Goal: Transaction & Acquisition: Book appointment/travel/reservation

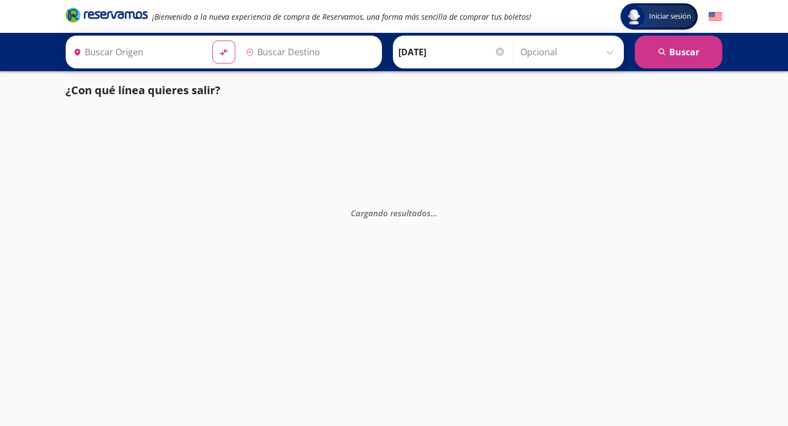
type input "[GEOGRAPHIC_DATA], [GEOGRAPHIC_DATA]"
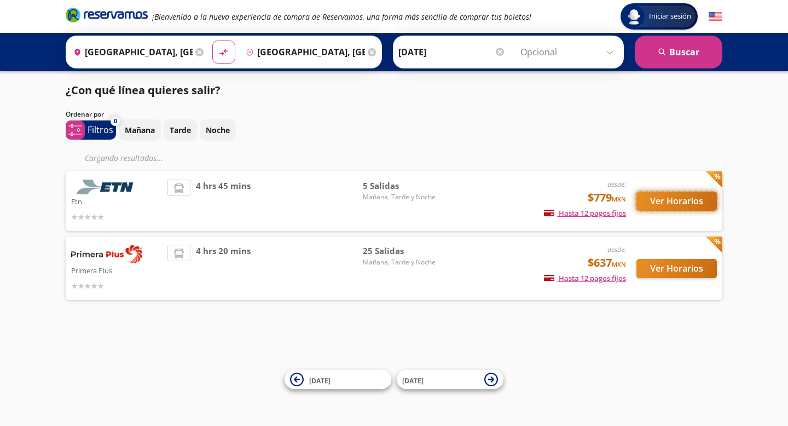
click at [652, 205] on button "Ver Horarios" at bounding box center [676, 201] width 80 height 19
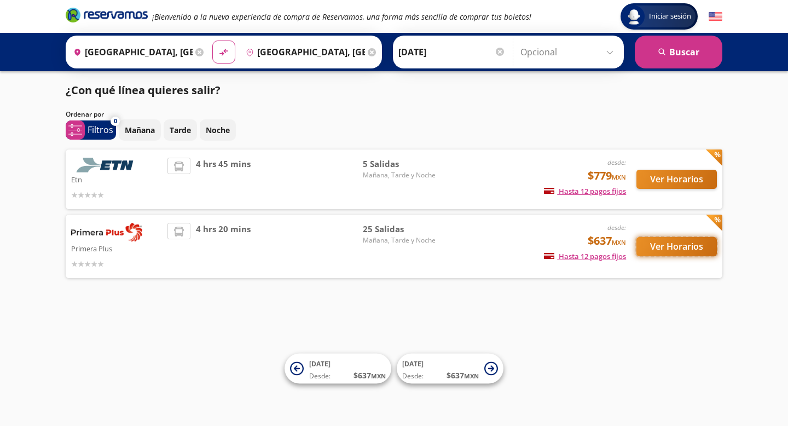
click at [674, 241] on button "Ver Horarios" at bounding box center [676, 246] width 80 height 19
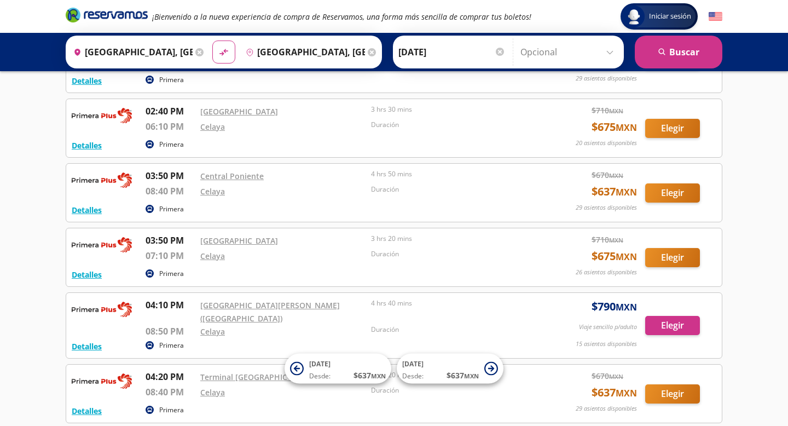
scroll to position [755, 0]
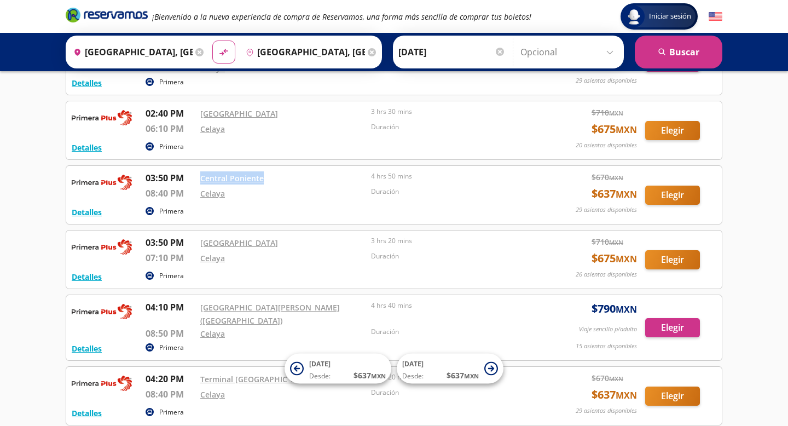
drag, startPoint x: 277, startPoint y: 157, endPoint x: 200, endPoint y: 156, distance: 77.2
click at [200, 171] on div "Central Poniente" at bounding box center [282, 177] width 165 height 13
copy link "Central Poniente"
click at [230, 173] on link "Central Poniente" at bounding box center [231, 178] width 63 height 10
click at [15, 169] on div "Iniciar sesión Iniciar sesión ¡Bienvenido a la nueva experiencia de compra de R…" at bounding box center [394, 19] width 788 height 1548
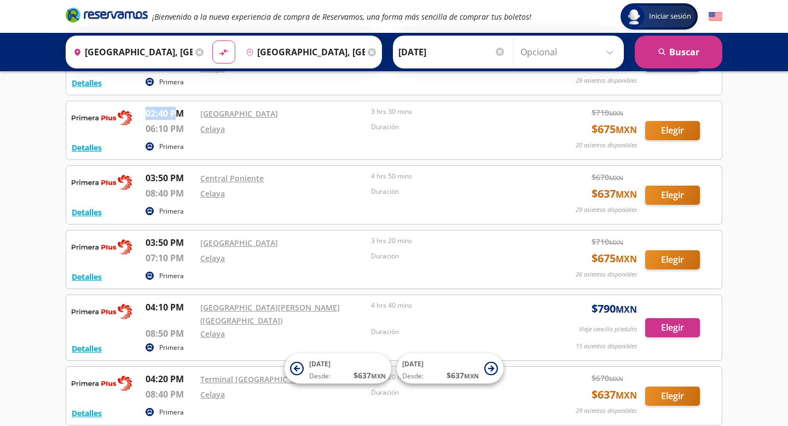
drag, startPoint x: 146, startPoint y: 89, endPoint x: 176, endPoint y: 89, distance: 29.6
click at [176, 107] on p "02:40 PM" at bounding box center [170, 113] width 49 height 13
click at [28, 146] on div "Iniciar sesión Iniciar sesión ¡Bienvenido a la nueva experiencia de compra de R…" at bounding box center [394, 19] width 788 height 1548
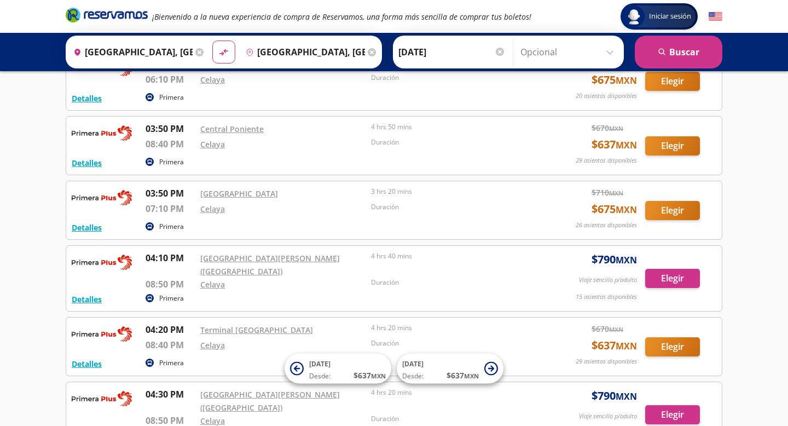
scroll to position [808, 0]
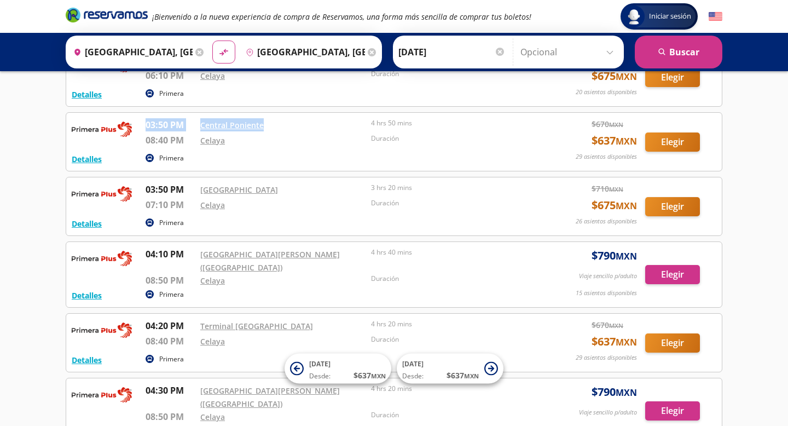
drag, startPoint x: 146, startPoint y: 99, endPoint x: 276, endPoint y: 98, distance: 129.7
click at [276, 118] on div "03:50 PM Central Poniente 08:40 PM Celaya 4 hrs 50 mins Duración" at bounding box center [341, 134] width 390 height 32
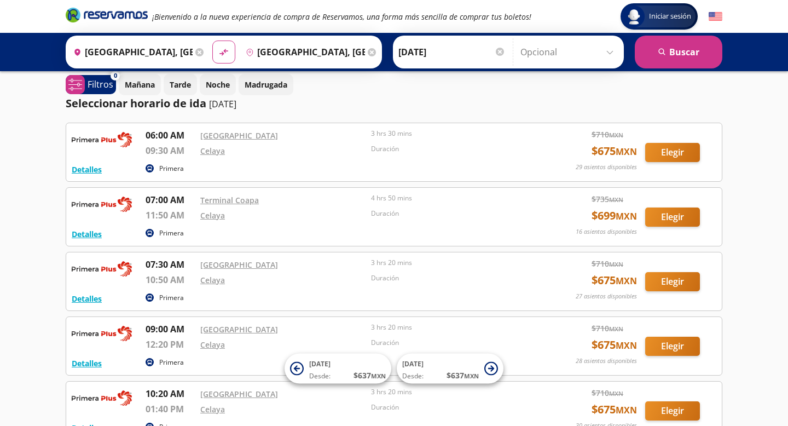
scroll to position [0, 0]
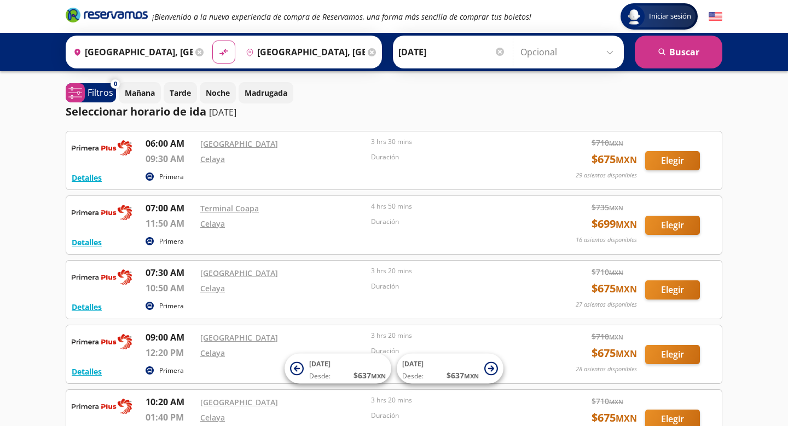
click at [367, 50] on div "Destino pin-outline [GEOGRAPHIC_DATA], [GEOGRAPHIC_DATA]" at bounding box center [310, 52] width 138 height 28
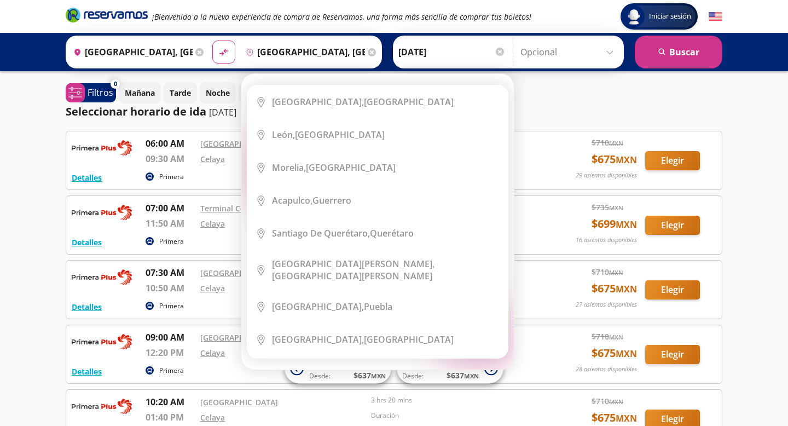
click at [374, 51] on icon at bounding box center [372, 52] width 8 height 8
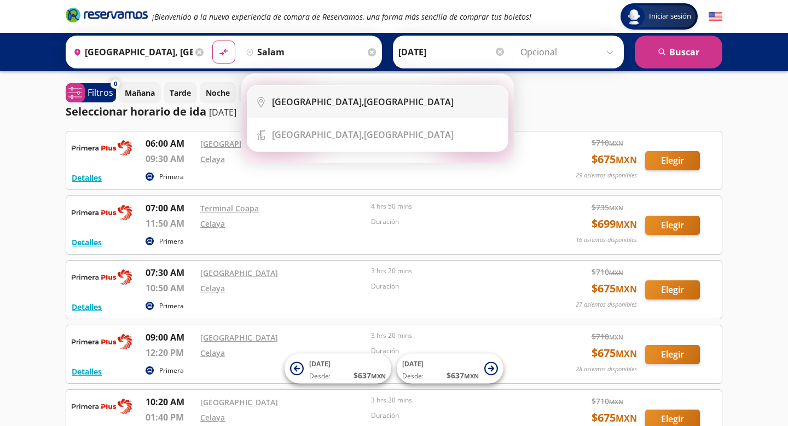
click at [388, 112] on li "City Icon [GEOGRAPHIC_DATA], [GEOGRAPHIC_DATA]" at bounding box center [377, 101] width 261 height 33
type input "[GEOGRAPHIC_DATA], [GEOGRAPHIC_DATA]"
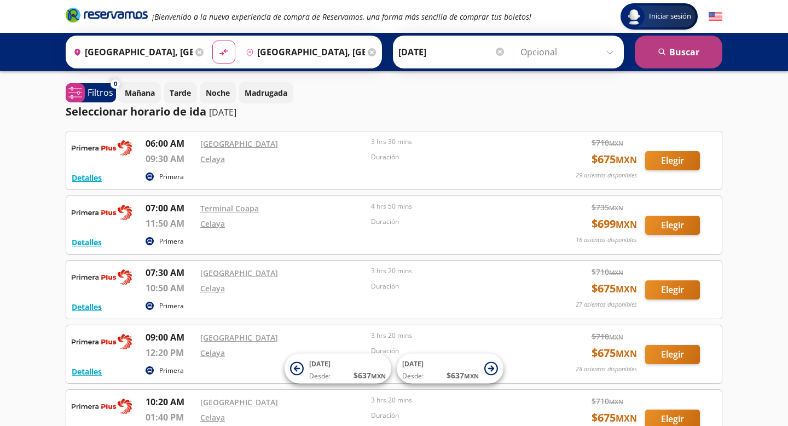
click at [674, 49] on button "search [GEOGRAPHIC_DATA]" at bounding box center [679, 52] width 88 height 33
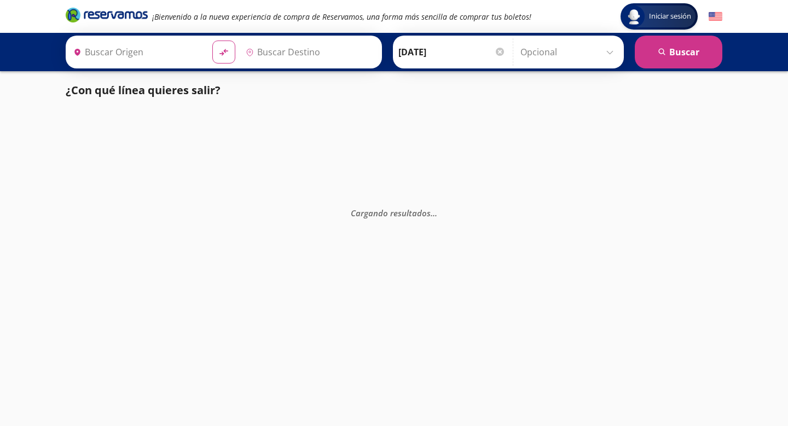
type input "[GEOGRAPHIC_DATA], [GEOGRAPHIC_DATA]"
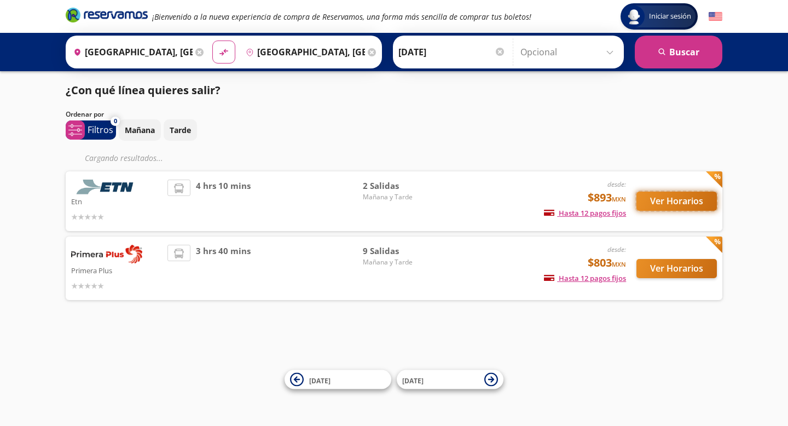
click at [696, 206] on button "Ver Horarios" at bounding box center [676, 201] width 80 height 19
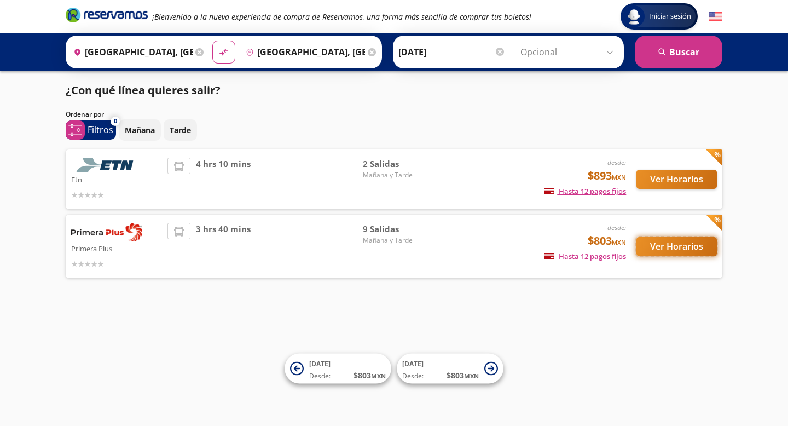
click at [664, 245] on button "Ver Horarios" at bounding box center [676, 246] width 80 height 19
click at [372, 49] on icon at bounding box center [372, 52] width 8 height 8
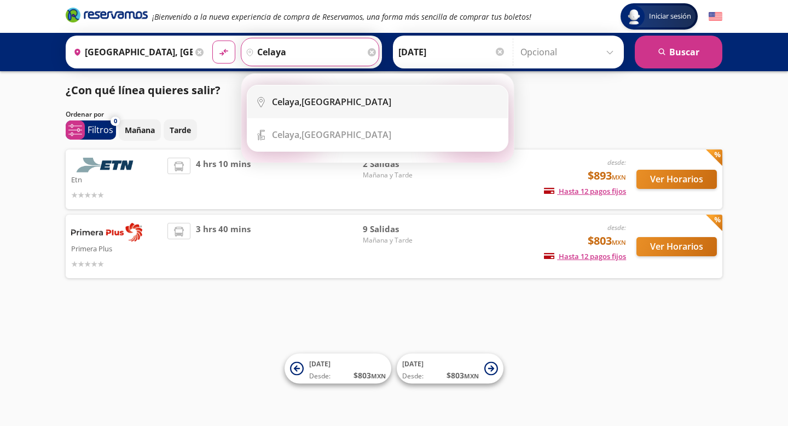
click at [361, 93] on li "City Icon [GEOGRAPHIC_DATA], [GEOGRAPHIC_DATA]" at bounding box center [377, 101] width 261 height 33
type input "[GEOGRAPHIC_DATA], [GEOGRAPHIC_DATA]"
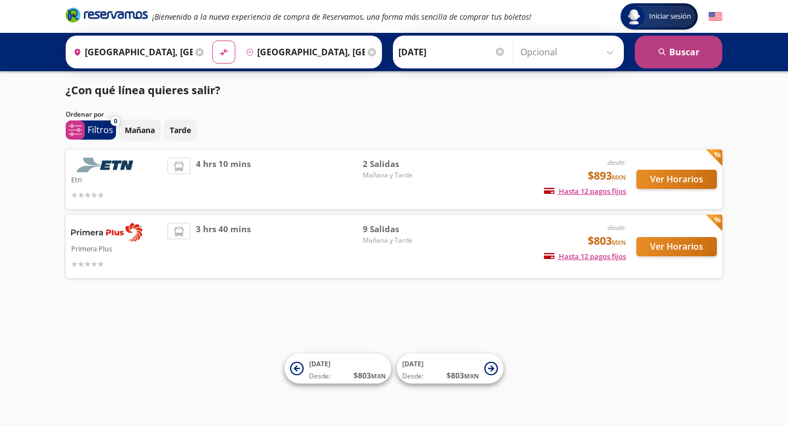
click at [675, 47] on button "search [GEOGRAPHIC_DATA]" at bounding box center [679, 52] width 88 height 33
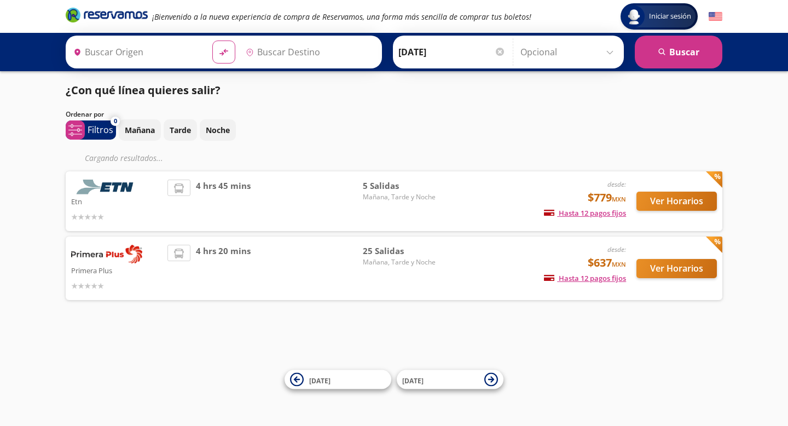
type input "[GEOGRAPHIC_DATA], [GEOGRAPHIC_DATA]"
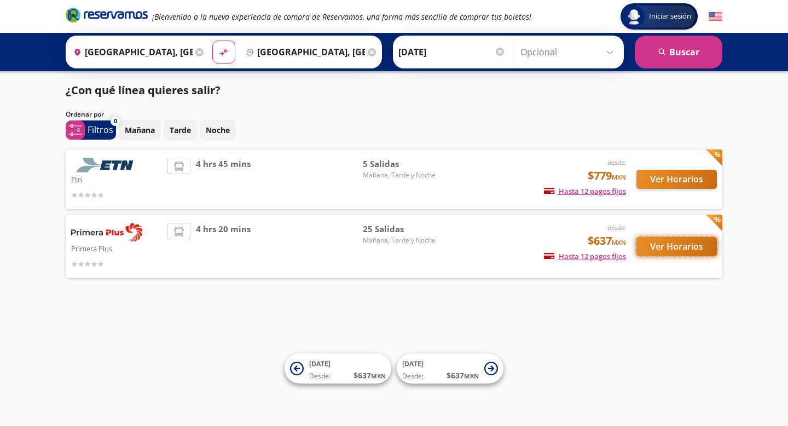
click at [669, 251] on button "Ver Horarios" at bounding box center [676, 246] width 80 height 19
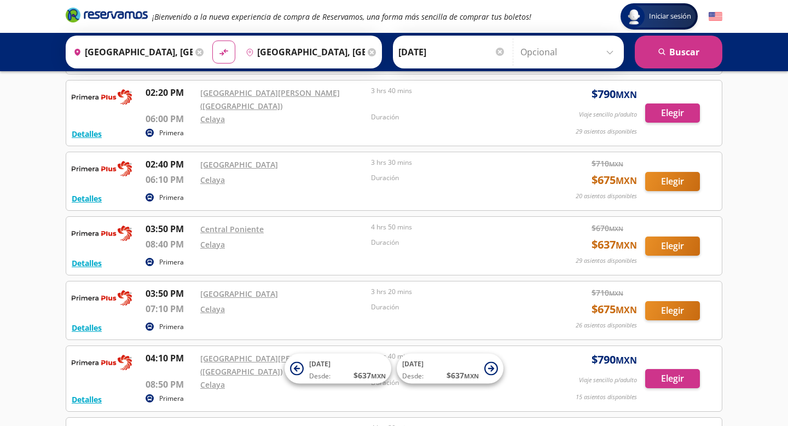
scroll to position [704, 0]
drag, startPoint x: 594, startPoint y: 216, endPoint x: 615, endPoint y: 217, distance: 20.8
click at [615, 236] on span "$ 637 MXN" at bounding box center [614, 244] width 45 height 16
drag, startPoint x: 370, startPoint y: 201, endPoint x: 423, endPoint y: 201, distance: 53.1
click at [423, 222] on div "03:50 PM Central Poniente 08:40 PM Celaya 4 hrs 50 mins Duración" at bounding box center [341, 238] width 390 height 32
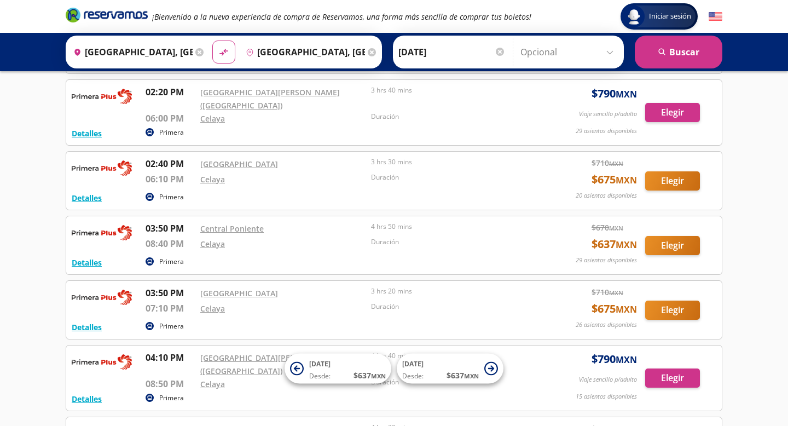
click at [753, 224] on div "Iniciar sesión Iniciar sesión ¡Bienvenido a la nueva experiencia de compra de R…" at bounding box center [394, 70] width 788 height 1548
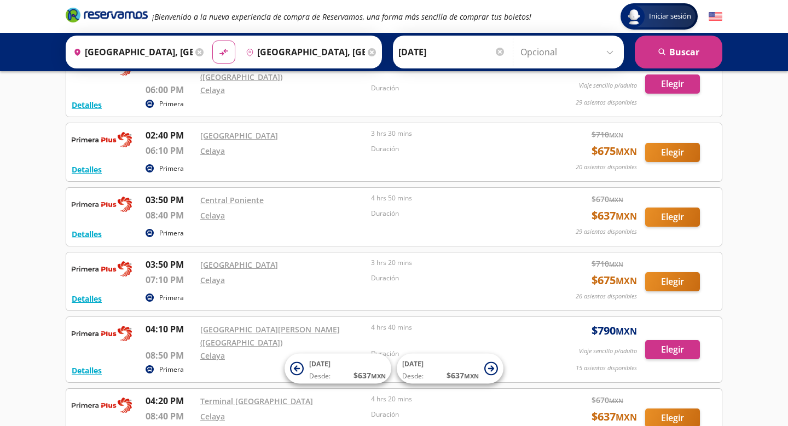
scroll to position [728, 0]
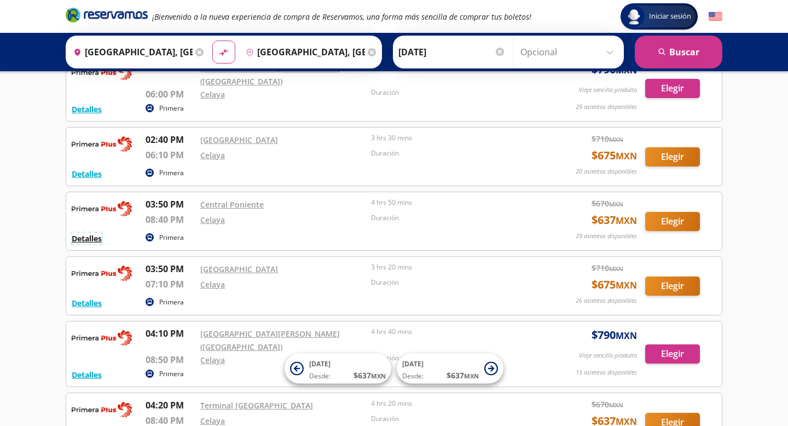
click at [99, 233] on button "Detalles" at bounding box center [87, 238] width 30 height 11
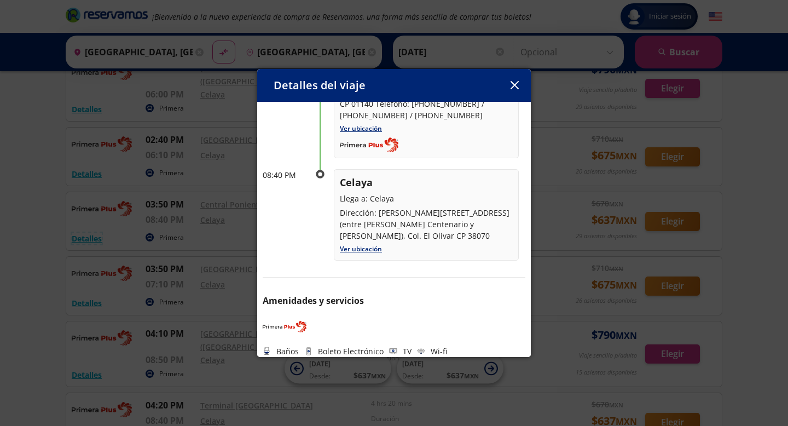
scroll to position [122, 0]
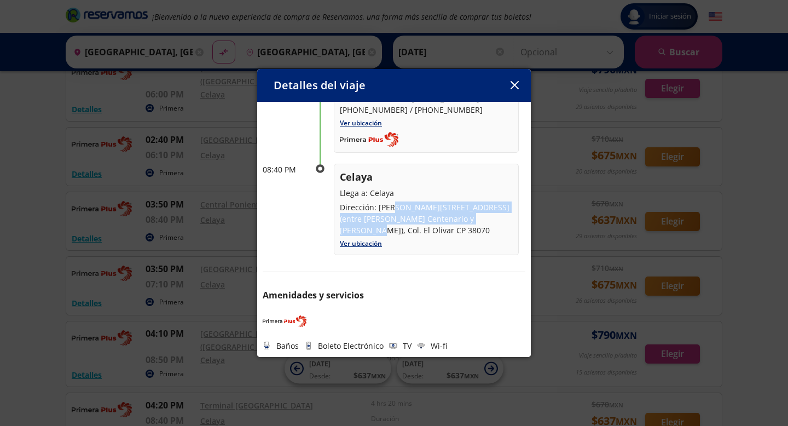
drag, startPoint x: 395, startPoint y: 202, endPoint x: 465, endPoint y: 214, distance: 71.6
click at [465, 214] on p "Dirección: [PERSON_NAME][STREET_ADDRESS] (entre [PERSON_NAME] Centenario y [PER…" at bounding box center [426, 218] width 173 height 34
click at [511, 83] on icon "button" at bounding box center [515, 85] width 8 height 8
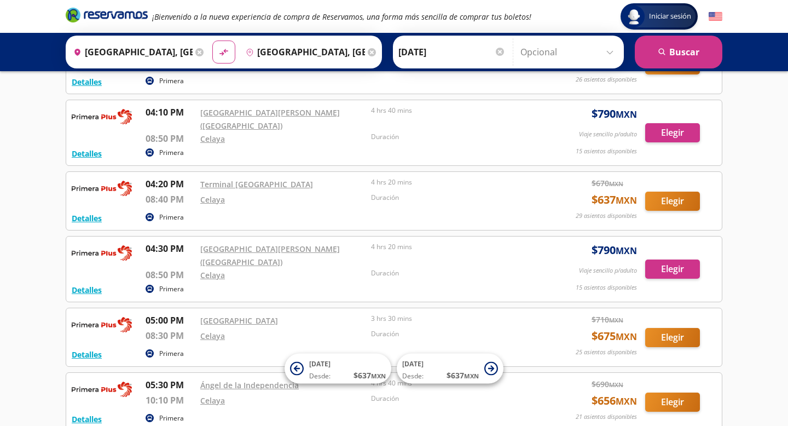
scroll to position [952, 0]
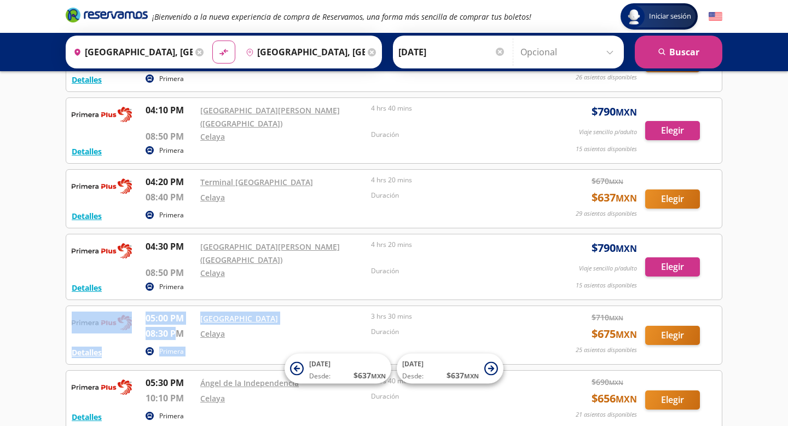
drag, startPoint x: 141, startPoint y: 282, endPoint x: 176, endPoint y: 281, distance: 35.1
click at [176, 311] on div "Detalles Primera 05:00 PM [GEOGRAPHIC_DATA] 08:30 PM Celaya 3 hrs 30 mins Durac…" at bounding box center [394, 334] width 645 height 47
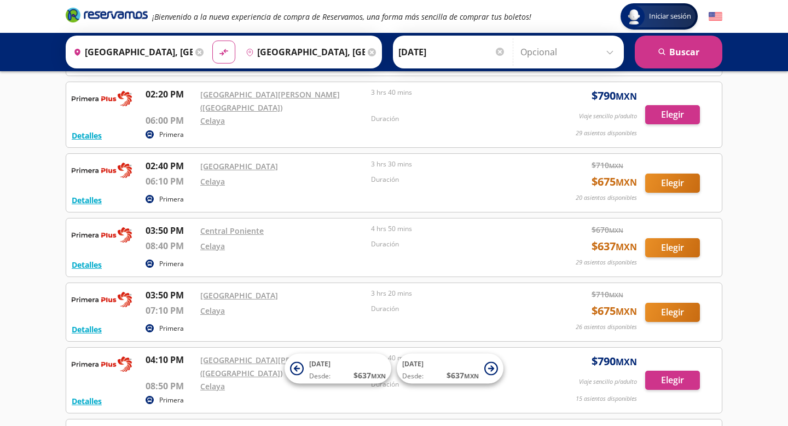
scroll to position [701, 0]
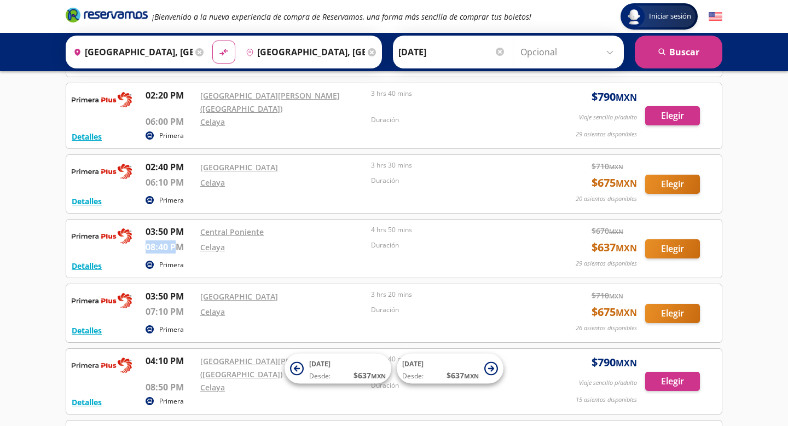
drag, startPoint x: 143, startPoint y: 225, endPoint x: 178, endPoint y: 224, distance: 35.0
click at [178, 225] on div "Detalles Primera 03:50 PM Central Poniente 08:40 PM Celaya 4 hrs 50 mins Duraci…" at bounding box center [394, 248] width 645 height 47
click at [178, 240] on p "08:40 PM" at bounding box center [170, 246] width 49 height 13
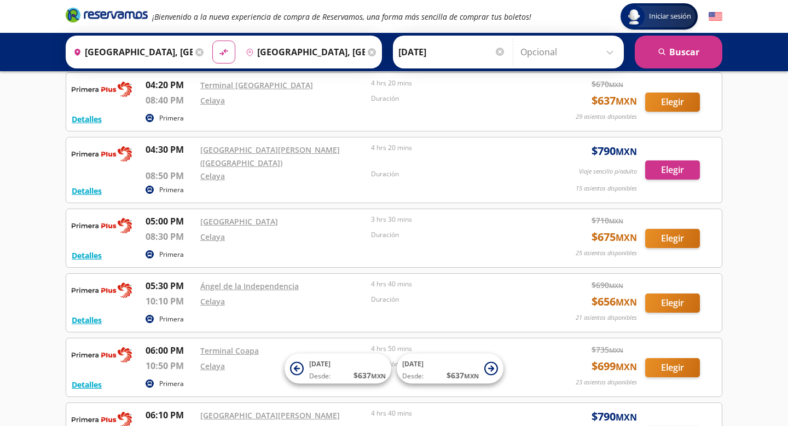
scroll to position [1050, 0]
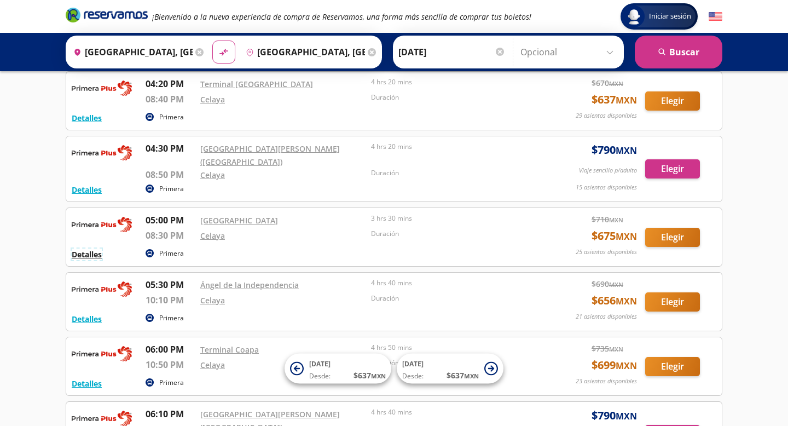
click at [91, 248] on button "Detalles" at bounding box center [87, 253] width 30 height 11
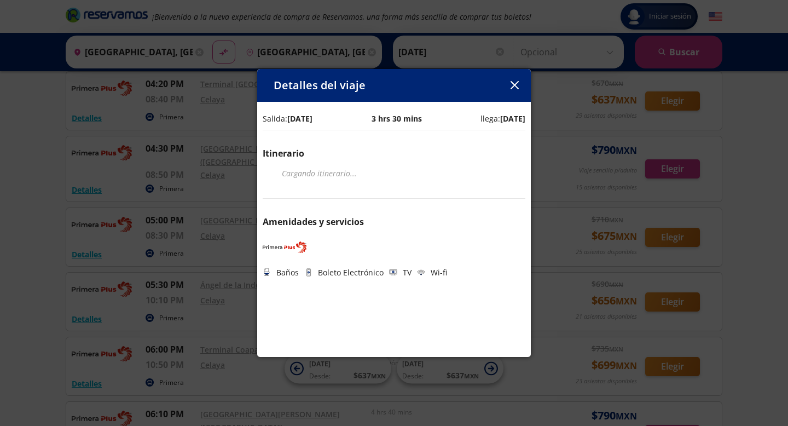
click at [516, 88] on icon "button" at bounding box center [515, 85] width 8 height 8
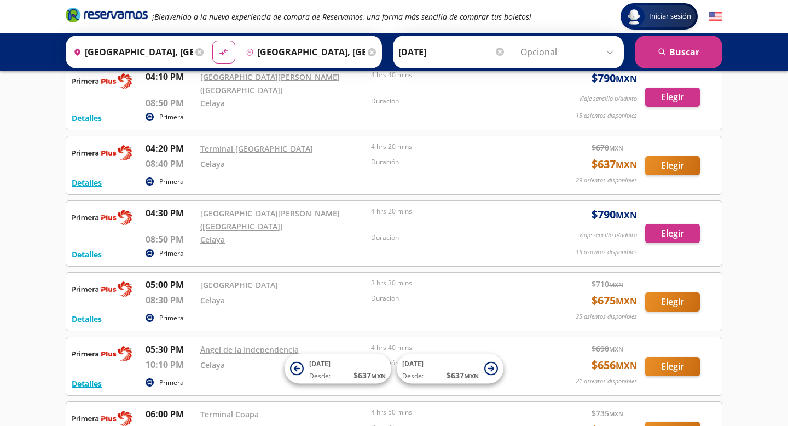
scroll to position [951, 0]
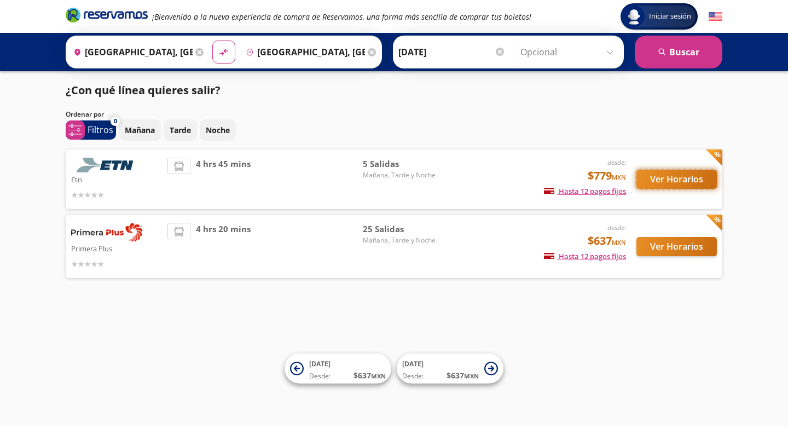
click at [659, 176] on button "Ver Horarios" at bounding box center [676, 179] width 80 height 19
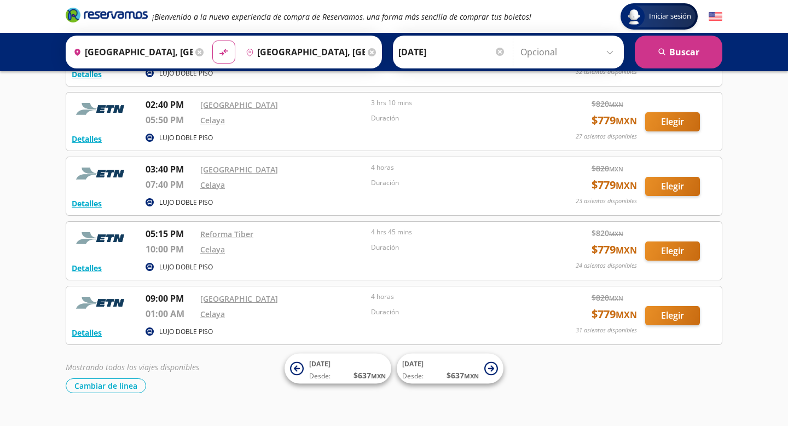
scroll to position [107, 0]
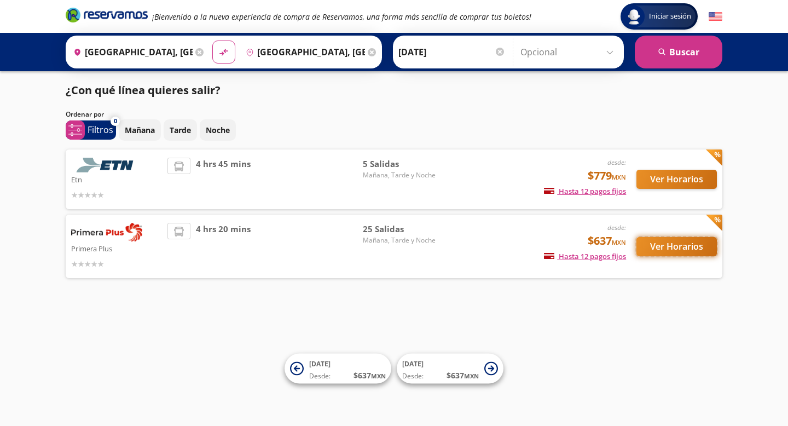
click at [682, 247] on button "Ver Horarios" at bounding box center [676, 246] width 80 height 19
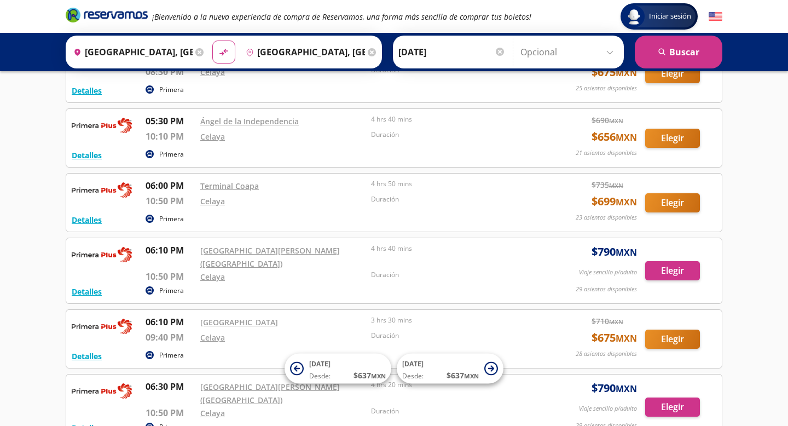
scroll to position [1240, 0]
